Goal: Browse casually

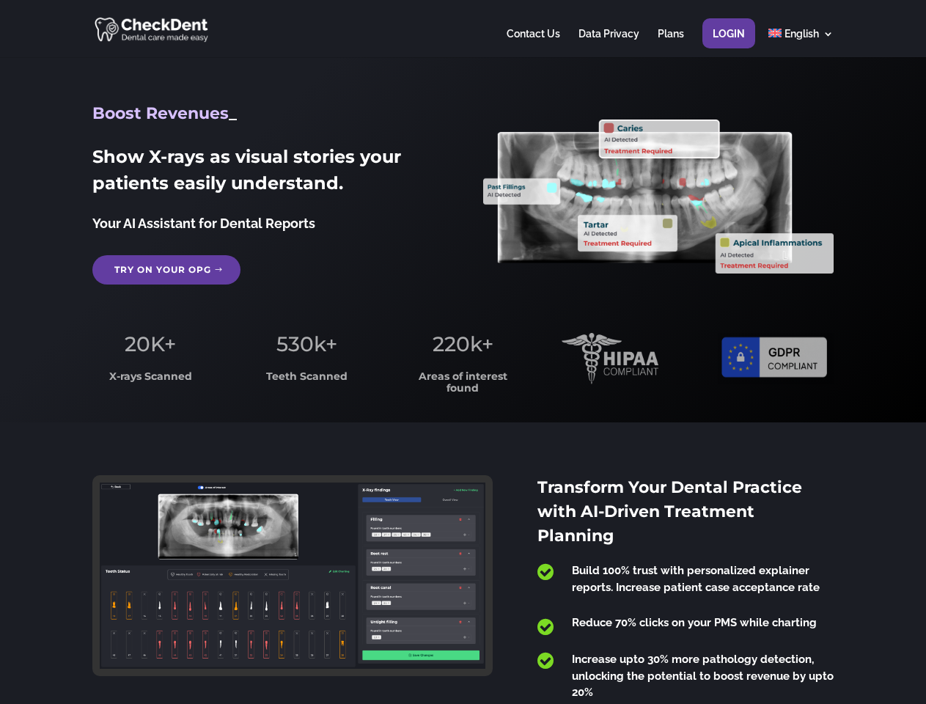
click at [463, 352] on span "220k+" at bounding box center [463, 344] width 61 height 25
click at [463, 29] on div at bounding box center [462, 28] width 741 height 57
click at [463, 352] on span "220k+" at bounding box center [463, 344] width 61 height 25
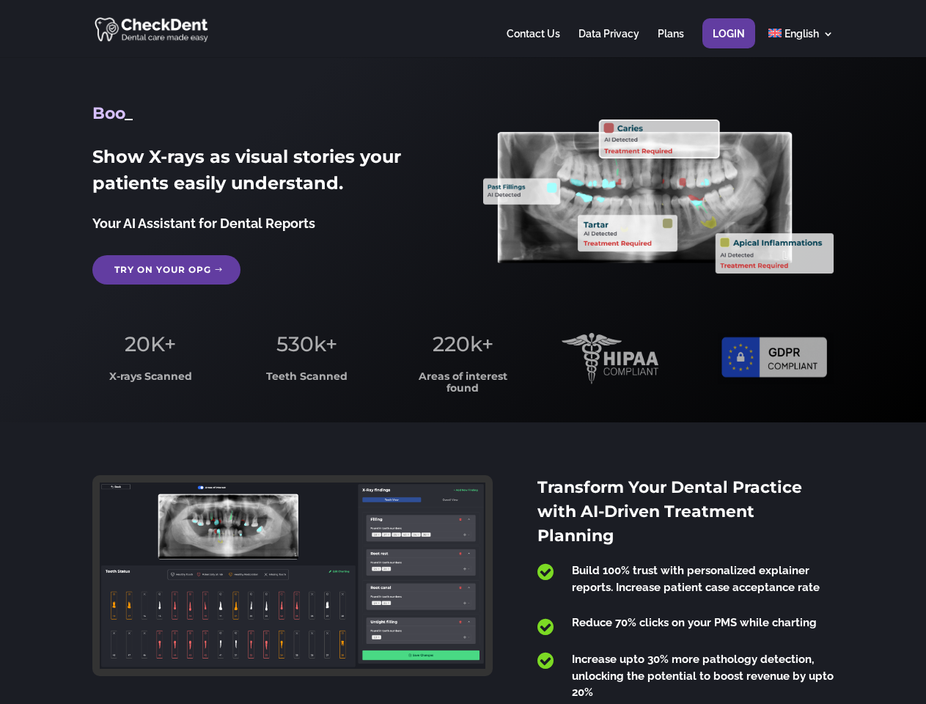
click at [463, 29] on div at bounding box center [462, 28] width 741 height 57
